Goal: Information Seeking & Learning: Learn about a topic

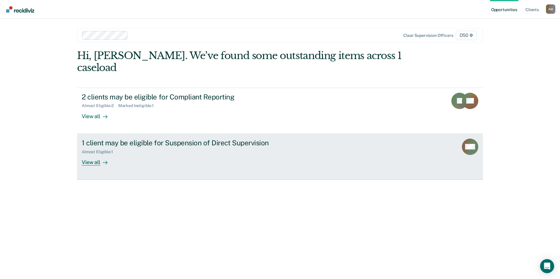
click at [362, 145] on link "1 client may be eligible for Suspension of Direct Supervision Almost Eligible :…" at bounding box center [280, 157] width 406 height 46
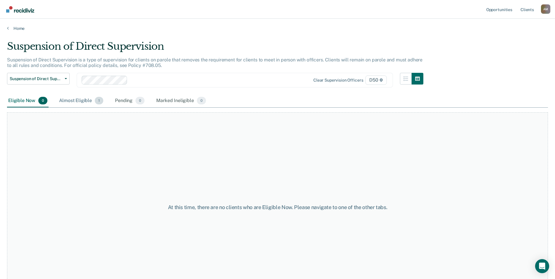
click at [82, 102] on div "Almost Eligible 1" at bounding box center [81, 101] width 47 height 13
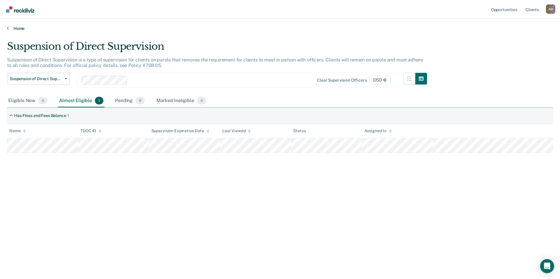
click at [19, 28] on link "Home" at bounding box center [279, 28] width 545 height 5
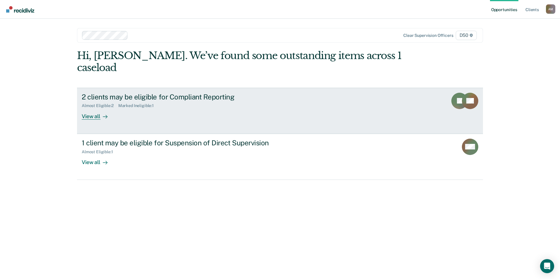
click at [191, 101] on div "Almost Eligible : 2 Marked Ineligible : 1" at bounding box center [184, 104] width 205 height 7
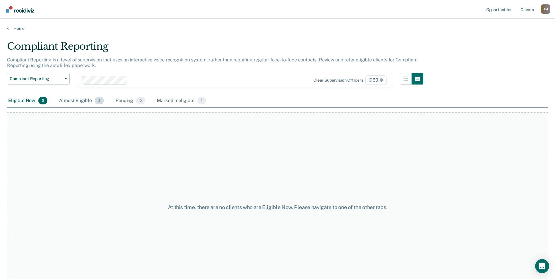
click at [93, 102] on div "Almost Eligible 2" at bounding box center [81, 101] width 47 height 13
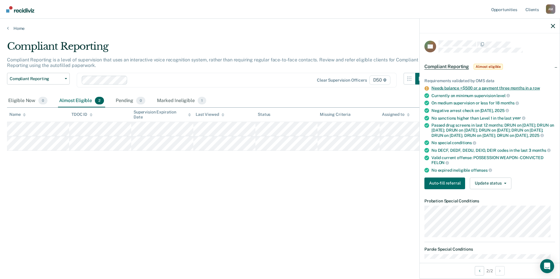
click at [507, 88] on link "Needs balance <$500 or a payment three months in a row" at bounding box center [485, 88] width 108 height 5
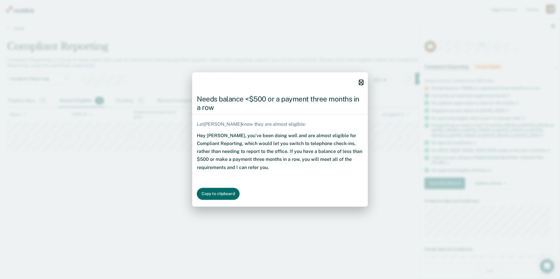
click at [361, 82] on icon "button" at bounding box center [361, 83] width 4 height 4
